Goal: Entertainment & Leisure: Consume media (video, audio)

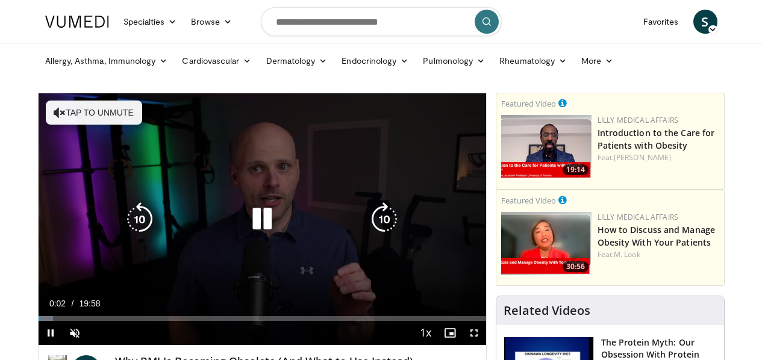
click at [251, 229] on icon "Video Player" at bounding box center [262, 219] width 34 height 34
click at [54, 107] on icon "Video Player" at bounding box center [60, 113] width 12 height 12
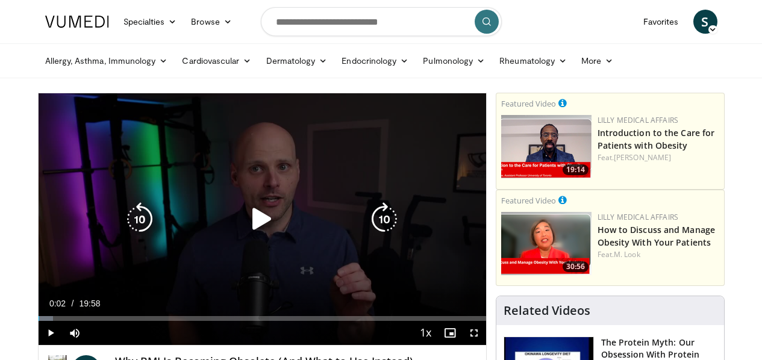
click at [248, 221] on icon "Video Player" at bounding box center [262, 219] width 34 height 34
click at [78, 146] on div "10 seconds Tap to unmute" at bounding box center [263, 219] width 448 height 252
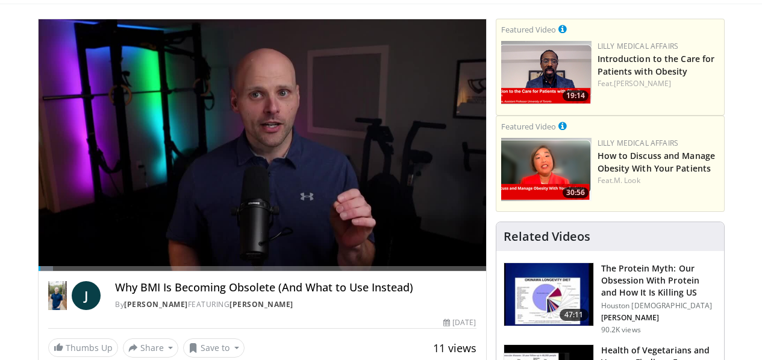
scroll to position [89, 0]
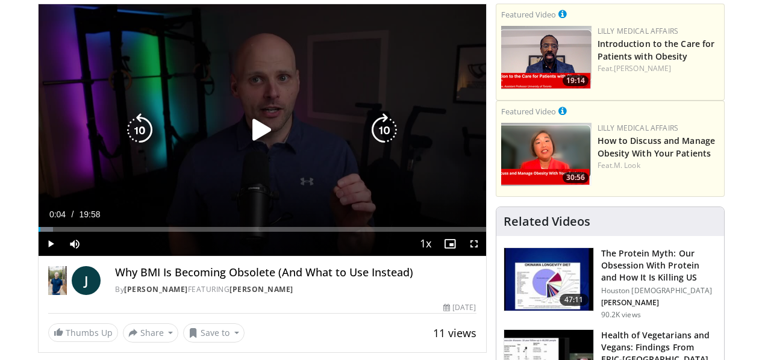
click at [245, 138] on icon "Video Player" at bounding box center [262, 130] width 34 height 34
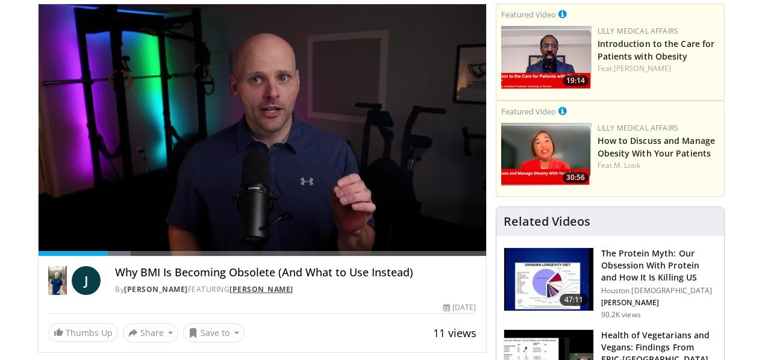
click at [240, 295] on link "[PERSON_NAME]" at bounding box center [261, 289] width 64 height 10
